Goal: Task Accomplishment & Management: Manage account settings

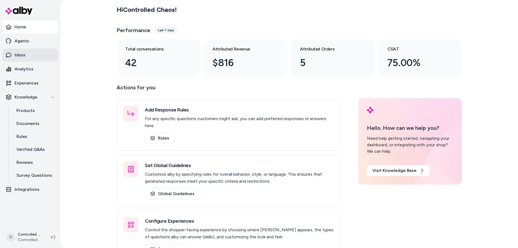
click at [34, 59] on link "Inbox" at bounding box center [30, 55] width 56 height 13
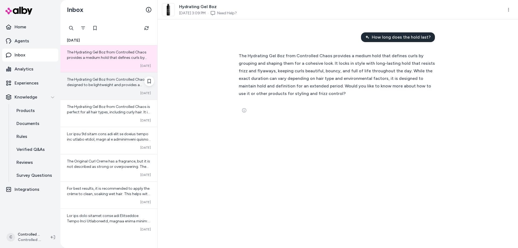
click at [96, 82] on span "The Hydrating Gel 8oz from Controlled Chaos is designed to be lightweight and p…" at bounding box center [108, 103] width 83 height 53
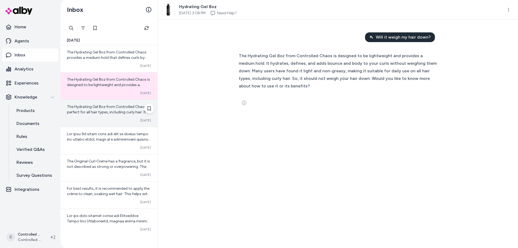
click at [111, 112] on span "The Hydrating Gel 8oz from Controlled Chaos is perfect for all hair types, incl…" at bounding box center [109, 128] width 84 height 48
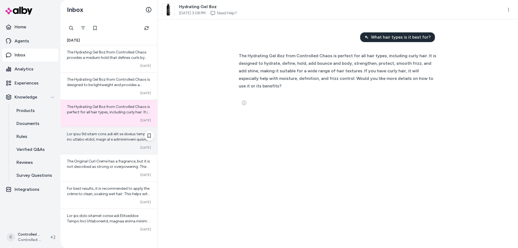
click at [114, 134] on span at bounding box center [109, 234] width 84 height 204
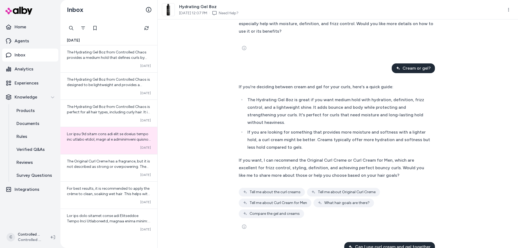
scroll to position [62, 0]
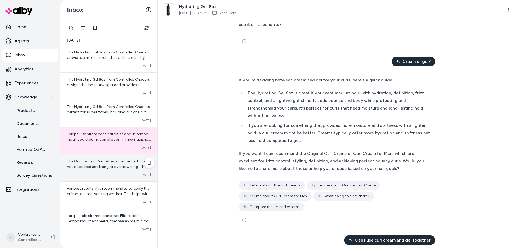
click at [101, 165] on span "The Original Curl Creme has a fragrance, but it is not described as strong or o…" at bounding box center [108, 185] width 83 height 53
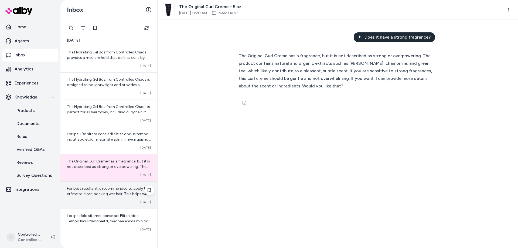
click at [99, 185] on div "For best results, it is recommended to apply the crème to clean, soaking wet ha…" at bounding box center [108, 195] width 97 height 27
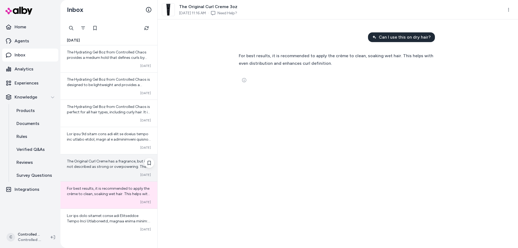
scroll to position [62, 0]
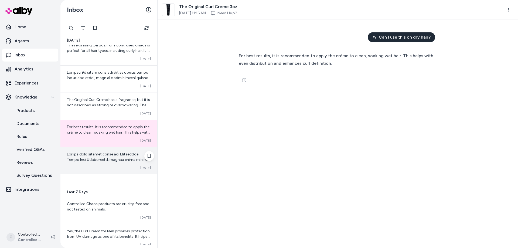
click at [105, 162] on span at bounding box center [108, 216] width 83 height 129
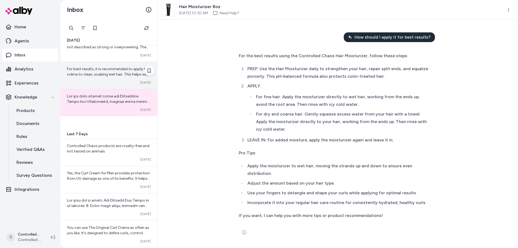
scroll to position [123, 0]
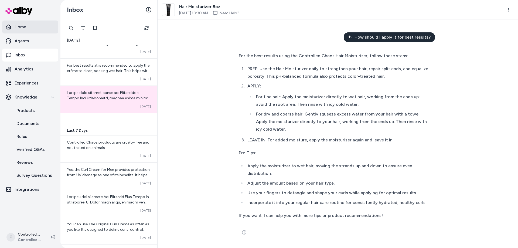
click at [20, 29] on p "Home" at bounding box center [21, 27] width 12 height 6
